Goal: Task Accomplishment & Management: Manage account settings

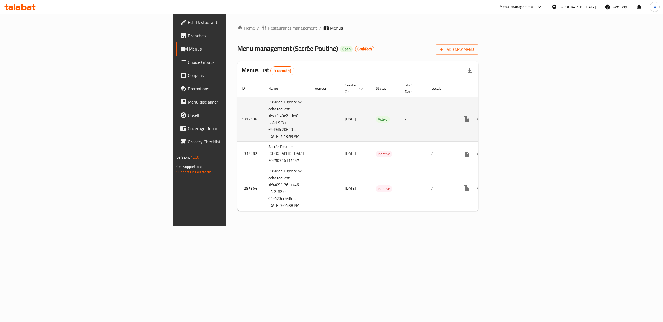
click at [509, 117] on icon "enhanced table" at bounding box center [506, 119] width 7 height 7
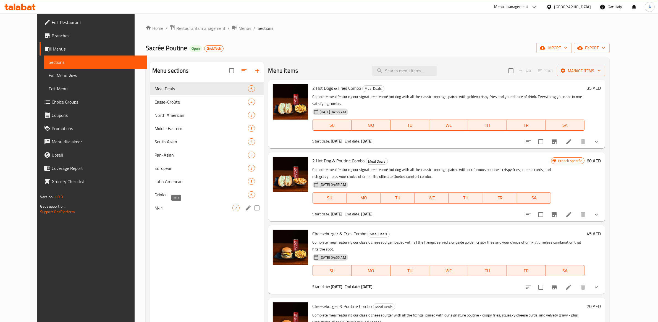
click at [184, 210] on span "M41" at bounding box center [193, 208] width 78 height 7
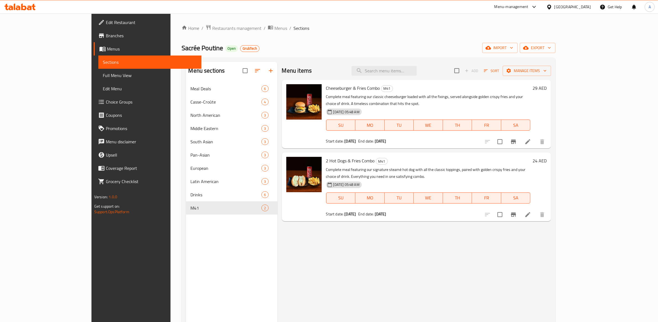
click at [363, 260] on div "Menu items Add Sort Manage items Cheeseburger & Fries Combo M41 Complete meal f…" at bounding box center [414, 223] width 274 height 322
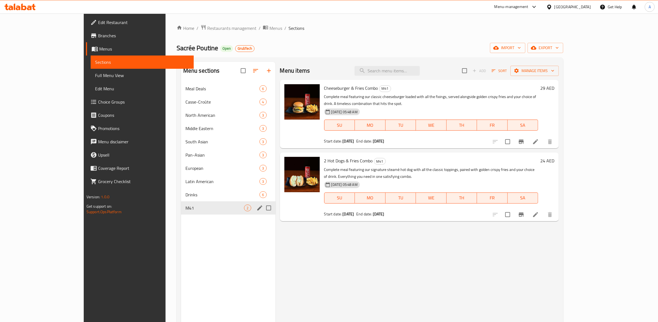
click at [263, 207] on input "Menu sections" at bounding box center [269, 208] width 12 height 12
click at [263, 209] on input "Menu sections" at bounding box center [269, 208] width 12 height 12
checkbox input "false"
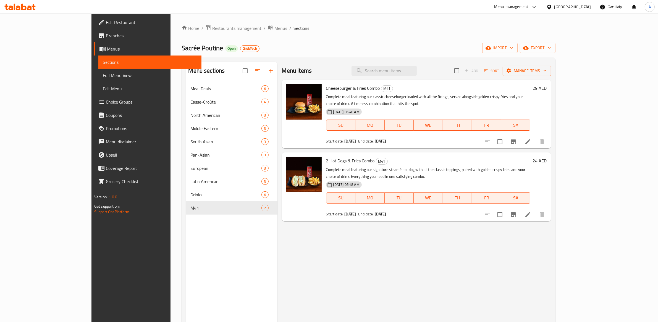
drag, startPoint x: 31, startPoint y: 72, endPoint x: 32, endPoint y: 77, distance: 5.3
click at [103, 72] on span "Full Menu View" at bounding box center [150, 75] width 94 height 7
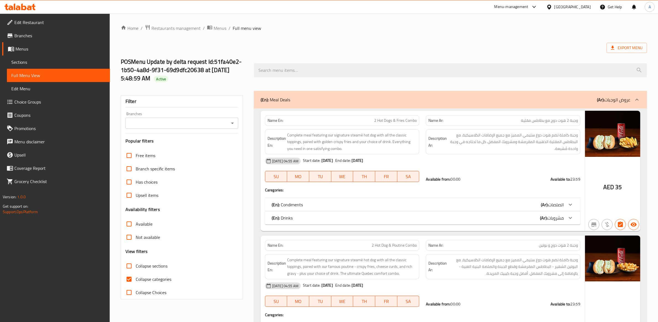
click at [20, 64] on span "Sections" at bounding box center [58, 62] width 94 height 7
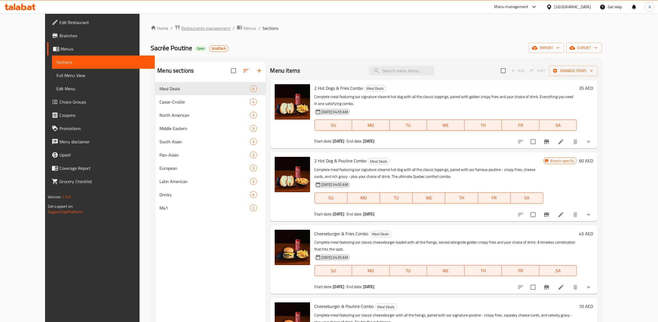
click at [187, 31] on span "Restaurants management" at bounding box center [205, 28] width 49 height 7
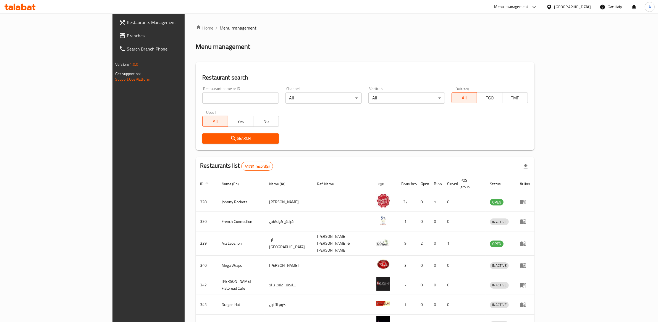
click at [229, 94] on input "search" at bounding box center [240, 98] width 76 height 11
type input "poutine"
click button "Search" at bounding box center [240, 138] width 76 height 10
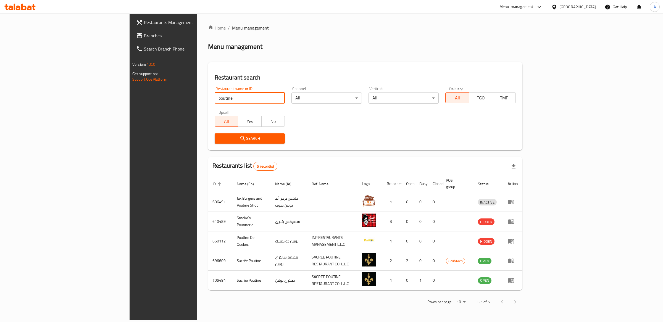
click at [522, 164] on div "Restaurants list 5 record(s)" at bounding box center [365, 166] width 314 height 19
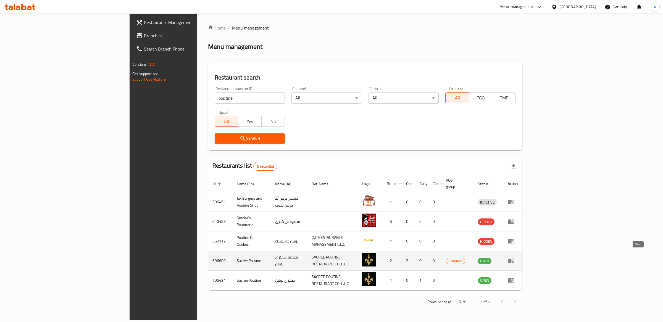
click at [514, 259] on icon "enhanced table" at bounding box center [511, 261] width 6 height 5
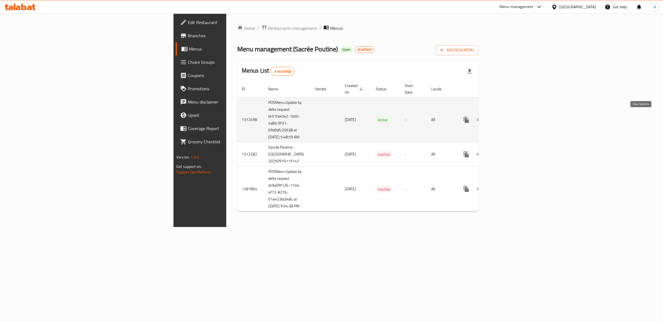
click at [509, 117] on icon "enhanced table" at bounding box center [506, 120] width 7 height 7
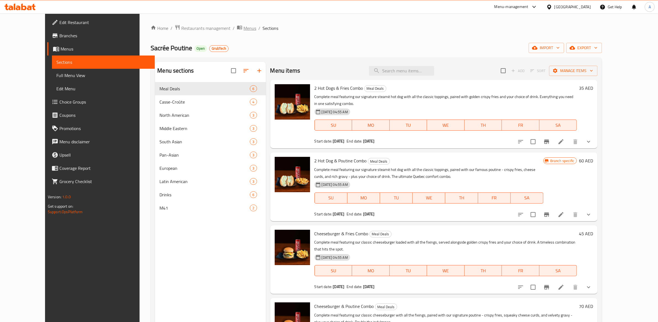
click at [243, 28] on span "Menus" at bounding box center [249, 28] width 13 height 7
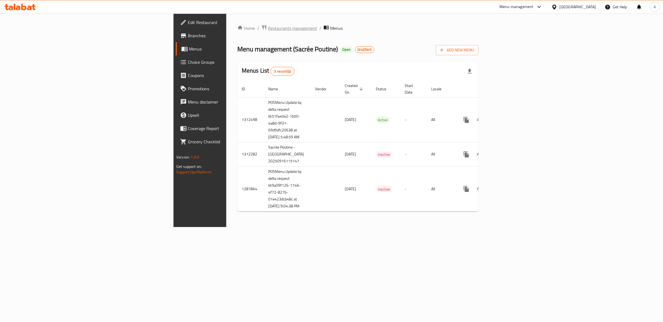
click at [268, 28] on span "Restaurants management" at bounding box center [292, 28] width 49 height 7
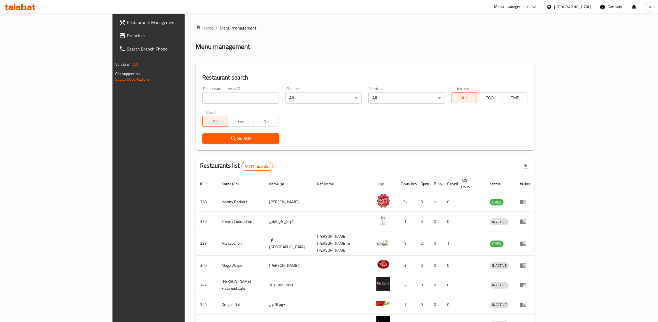
click at [202, 96] on input "search" at bounding box center [240, 98] width 76 height 11
type input "poutine"
click at [207, 140] on span "Search" at bounding box center [240, 138] width 67 height 7
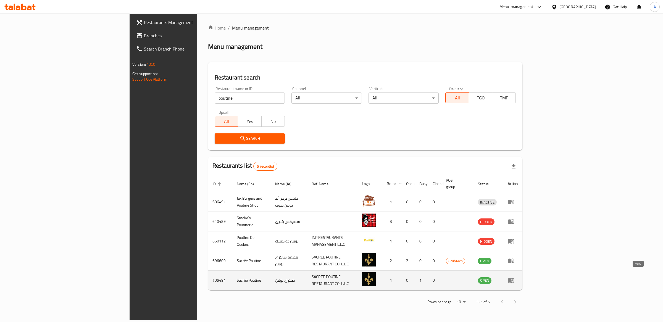
click at [514, 277] on icon "enhanced table" at bounding box center [511, 280] width 7 height 7
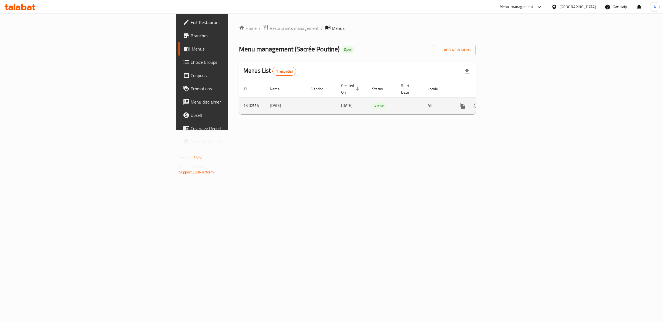
click at [506, 103] on icon "enhanced table" at bounding box center [502, 106] width 7 height 7
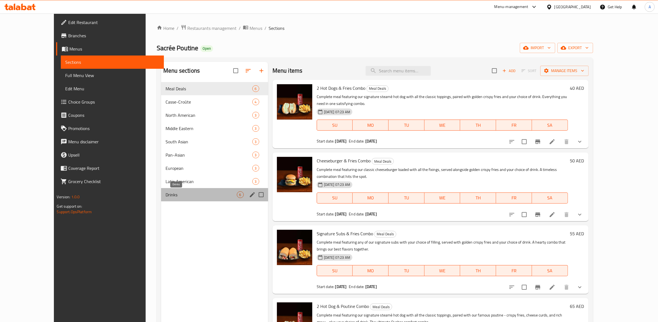
drag, startPoint x: 154, startPoint y: 195, endPoint x: 157, endPoint y: 187, distance: 9.3
click at [165, 195] on span "Drinks" at bounding box center [200, 194] width 71 height 7
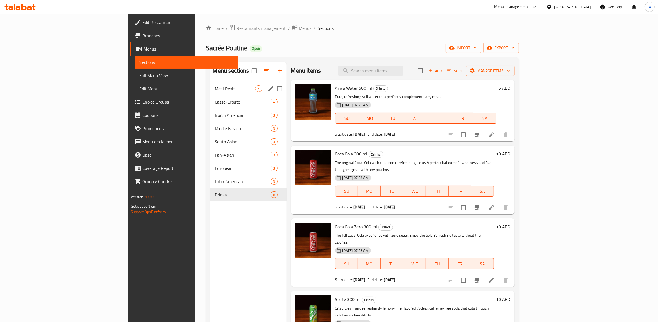
click at [210, 124] on div "Middle Eastern 3" at bounding box center [248, 128] width 76 height 13
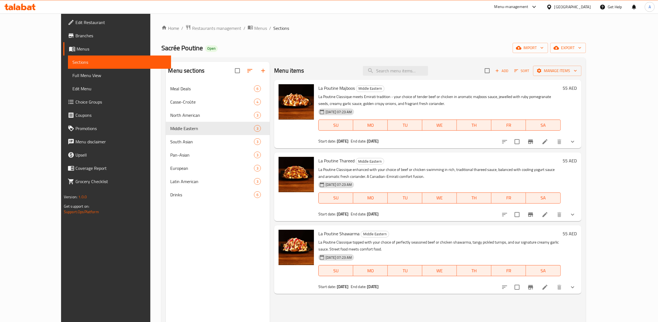
click at [170, 88] on span "Meal Deals" at bounding box center [212, 88] width 84 height 7
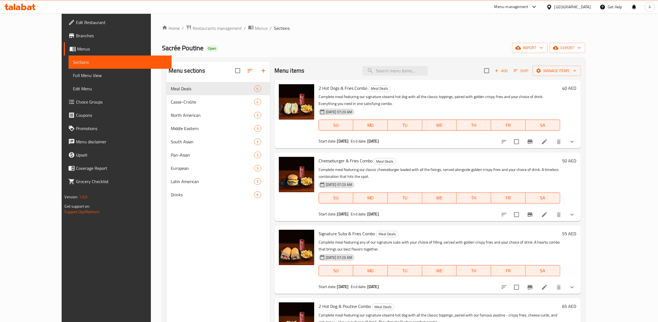
click at [436, 44] on div "Sacrée Poutine Open import export" at bounding box center [373, 48] width 423 height 10
